Goal: Entertainment & Leisure: Consume media (video, audio)

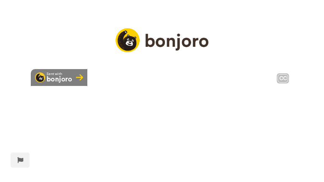
scroll to position [51, 0]
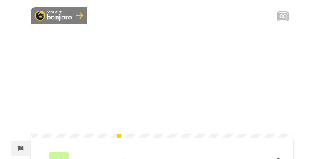
click at [121, 100] on video at bounding box center [162, 72] width 262 height 131
click at [136, 99] on video at bounding box center [162, 72] width 262 height 131
click at [73, 155] on div "[PERSON_NAME]" at bounding box center [162, 162] width 262 height 48
click at [285, 127] on img at bounding box center [281, 122] width 8 height 8
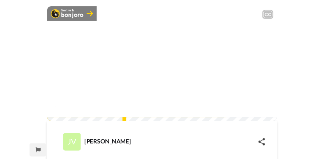
scroll to position [0, 0]
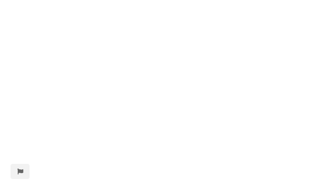
click at [303, 3] on video at bounding box center [162, 91] width 324 height 182
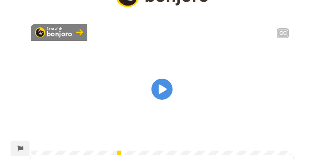
scroll to position [51, 0]
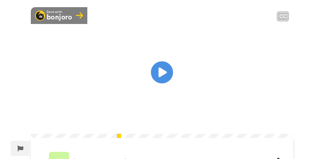
click at [161, 84] on icon "Play/Pause" at bounding box center [162, 73] width 22 height 40
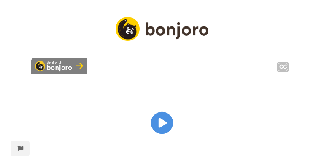
click at [157, 127] on icon at bounding box center [162, 123] width 22 height 22
click at [159, 131] on icon "Play/Pause" at bounding box center [162, 123] width 22 height 40
click at [158, 128] on icon "Play/Pause" at bounding box center [162, 123] width 22 height 40
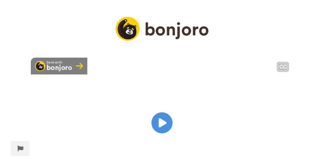
click at [151, 134] on video at bounding box center [162, 123] width 262 height 131
